Goal: Information Seeking & Learning: Learn about a topic

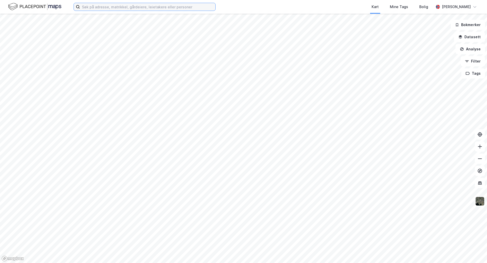
click at [94, 7] on input at bounding box center [147, 7] width 135 height 8
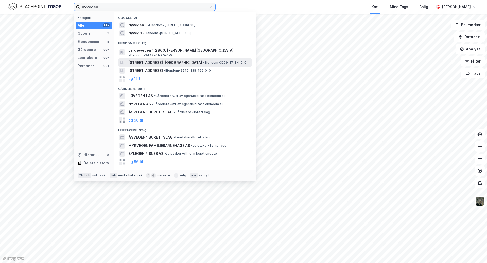
type input "nyvegen 1"
click at [161, 60] on span "[STREET_ADDRESS], [GEOGRAPHIC_DATA]" at bounding box center [165, 63] width 74 height 6
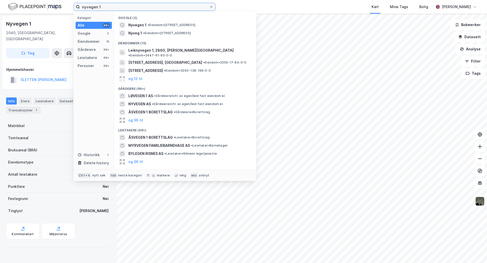
click at [110, 6] on input "nyvegen 1" at bounding box center [144, 7] width 129 height 8
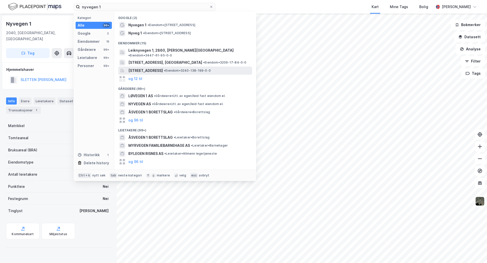
click at [163, 68] on span "[STREET_ADDRESS]" at bounding box center [145, 71] width 34 height 6
